Goal: Information Seeking & Learning: Understand process/instructions

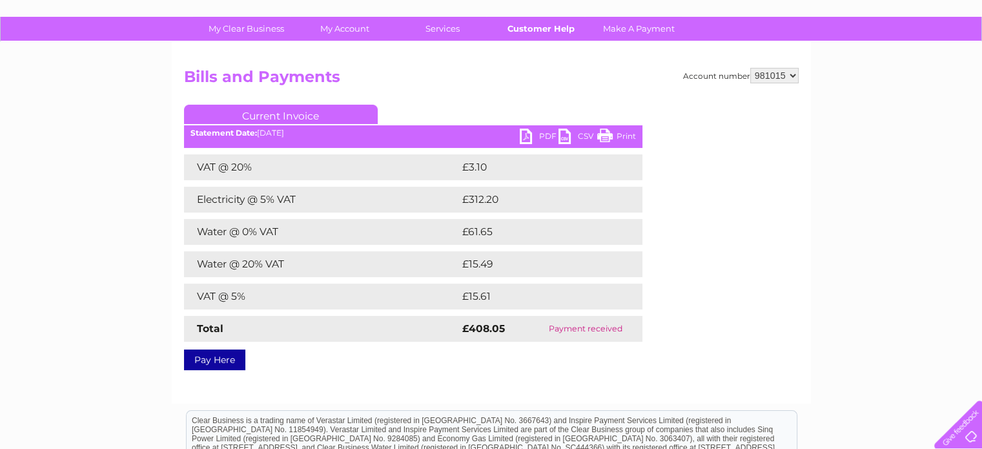
click at [524, 23] on link "Customer Help" at bounding box center [540, 29] width 107 height 24
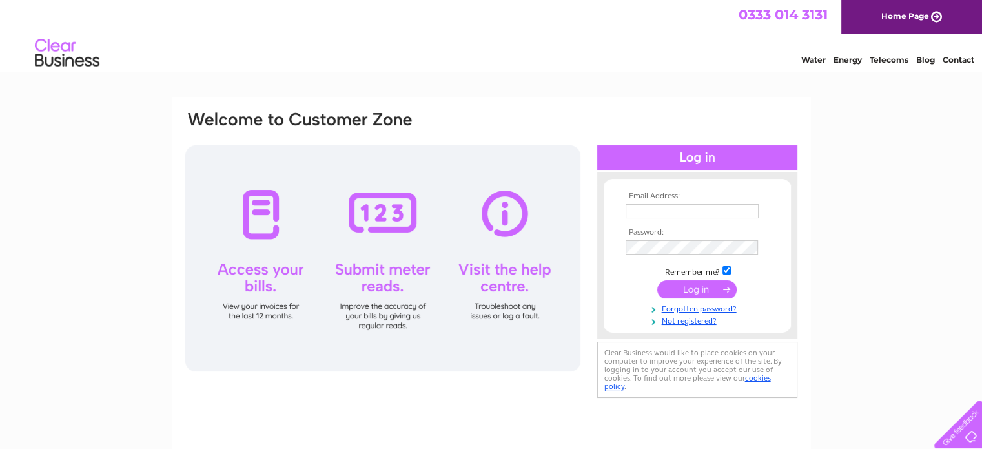
type input "info@indabadeli.com"
click at [687, 292] on input "submit" at bounding box center [696, 289] width 79 height 18
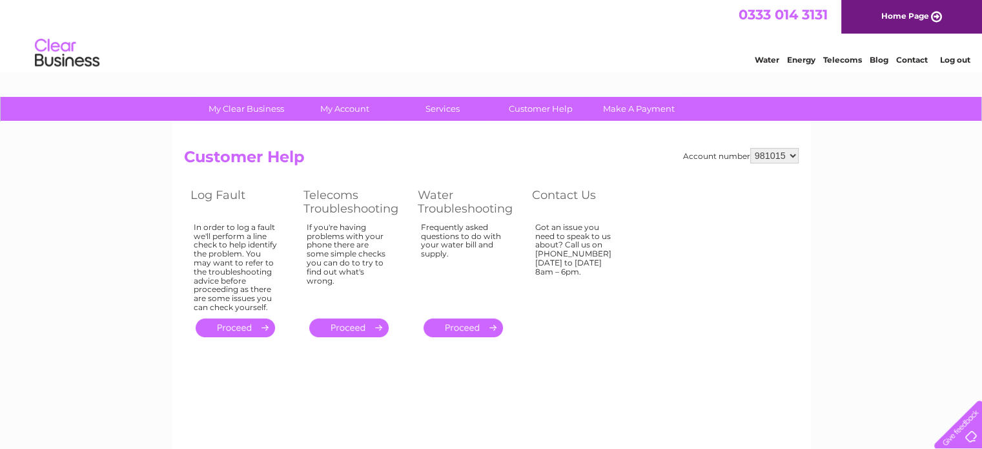
click at [974, 435] on div at bounding box center [955, 421] width 53 height 53
click at [594, 328] on table "Log Fault Telecoms Troubleshooting Water Troubleshooting Contact Us In order to…" at bounding box center [411, 262] width 455 height 155
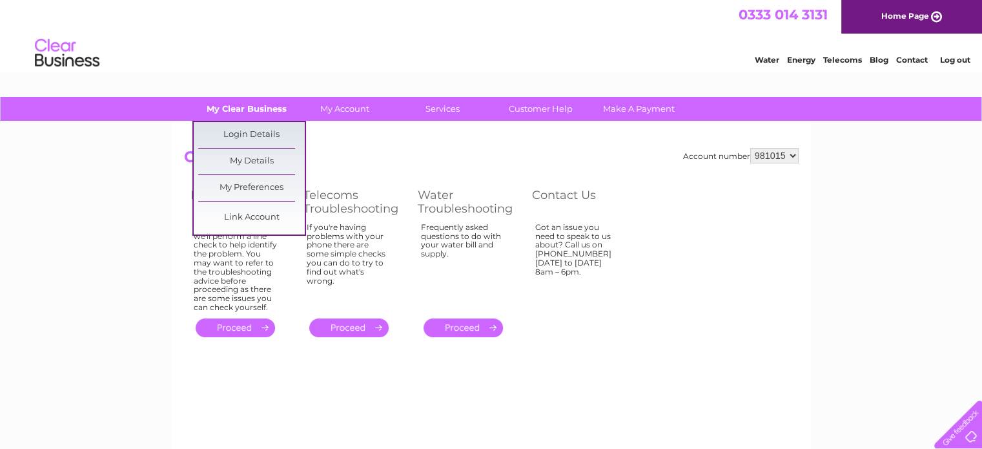
click at [266, 108] on link "My Clear Business" at bounding box center [246, 109] width 107 height 24
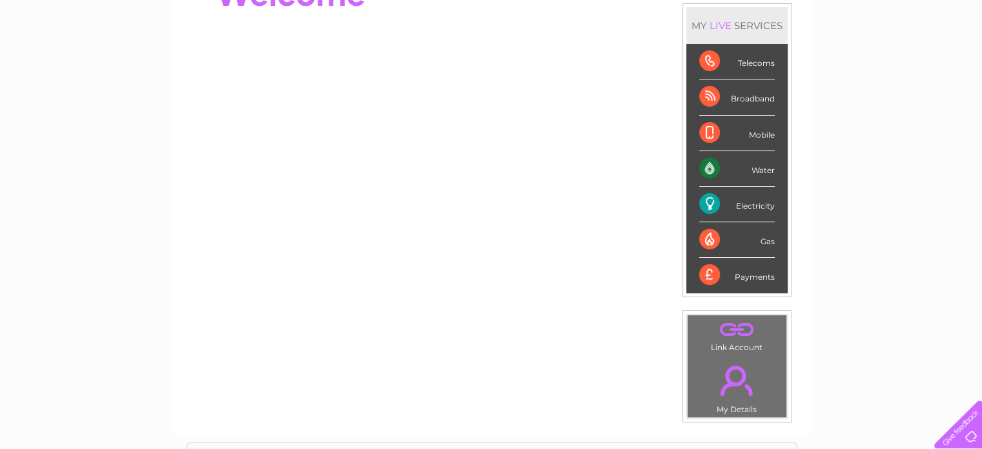
scroll to position [165, 0]
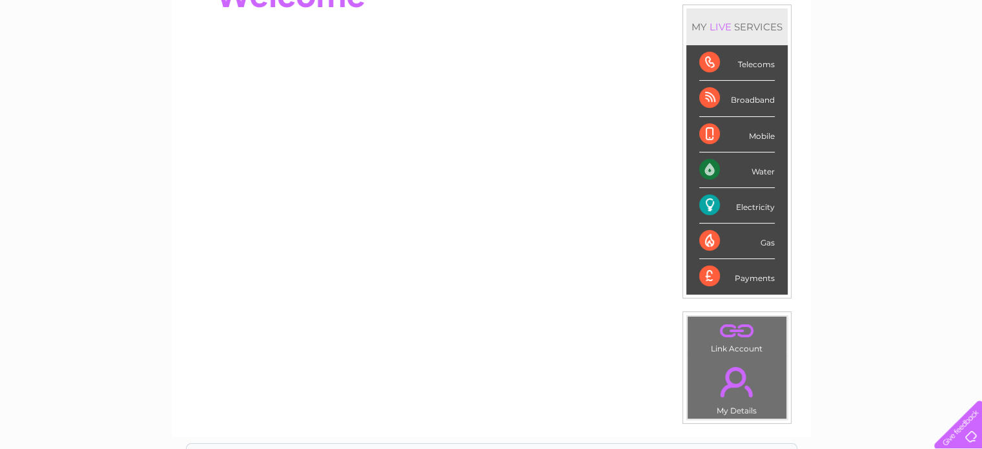
click at [745, 276] on div "Payments" at bounding box center [737, 276] width 76 height 35
drag, startPoint x: 708, startPoint y: 274, endPoint x: 921, endPoint y: 278, distance: 212.5
click at [921, 278] on div "My Clear Business Login Details My Details My Preferences Link Account My Accou…" at bounding box center [491, 295] width 982 height 726
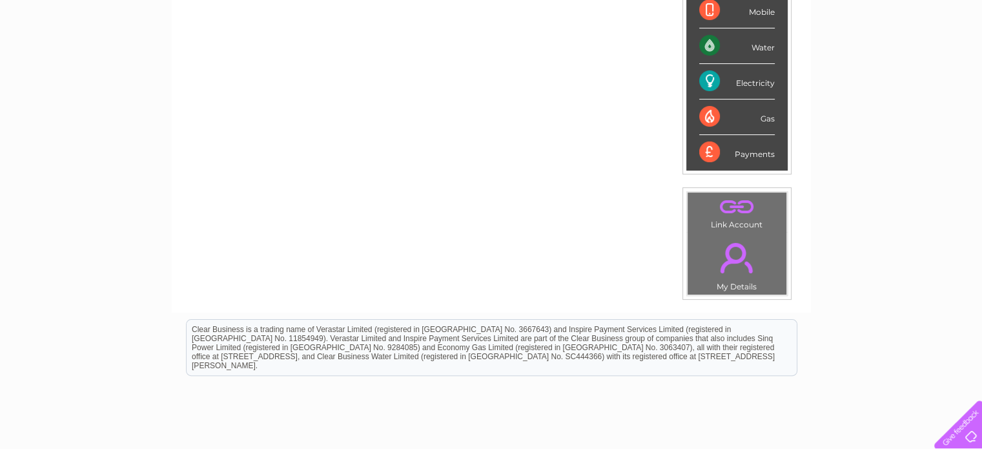
click at [921, 278] on div "My Clear Business Login Details My Details My Preferences Link Account My Accou…" at bounding box center [491, 171] width 982 height 726
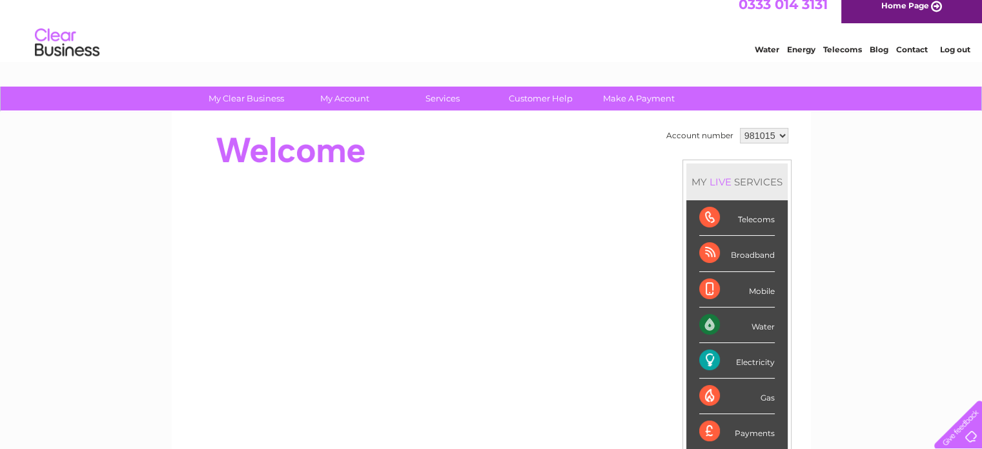
scroll to position [0, 0]
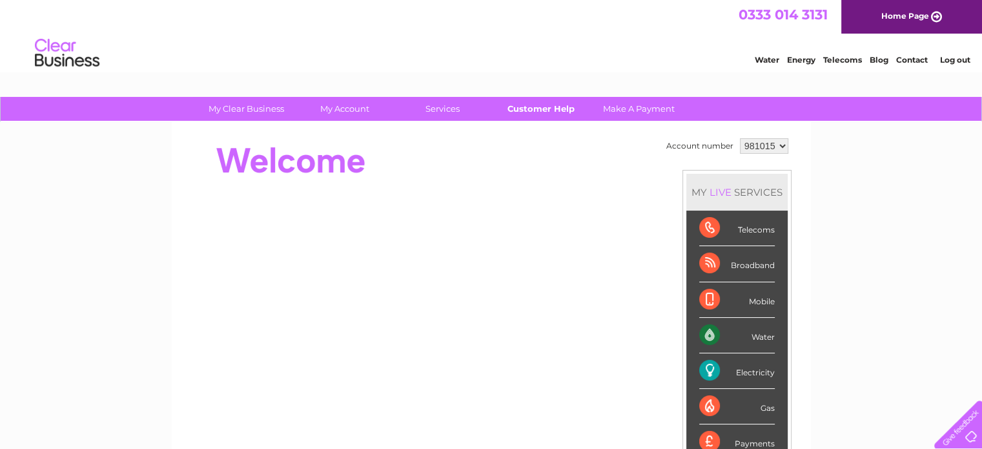
click at [533, 113] on link "Customer Help" at bounding box center [540, 109] width 107 height 24
